Goal: Complete application form: Complete application form

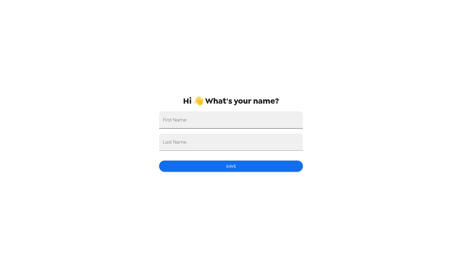
click at [191, 123] on input "First Name" at bounding box center [231, 119] width 144 height 17
type input "Chase"
click at [174, 142] on div "Last Name" at bounding box center [231, 141] width 144 height 17
type input "Rudin"
click at [173, 185] on div "Hi 👋 What's your name? First Name Chase Last Name Rudin Save" at bounding box center [231, 133] width 154 height 267
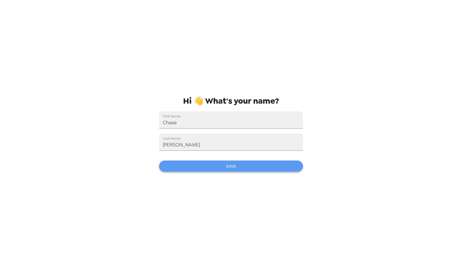
click at [198, 164] on button "Save" at bounding box center [231, 165] width 144 height 11
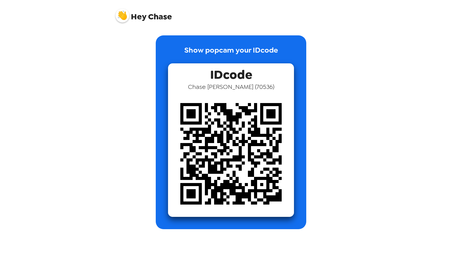
click at [250, 157] on img at bounding box center [231, 154] width 126 height 126
click at [222, 50] on p "Show popcam your IDcode" at bounding box center [231, 54] width 94 height 19
click at [235, 92] on img at bounding box center [231, 154] width 126 height 126
click at [251, 95] on img at bounding box center [231, 154] width 126 height 126
